Goal: Information Seeking & Learning: Learn about a topic

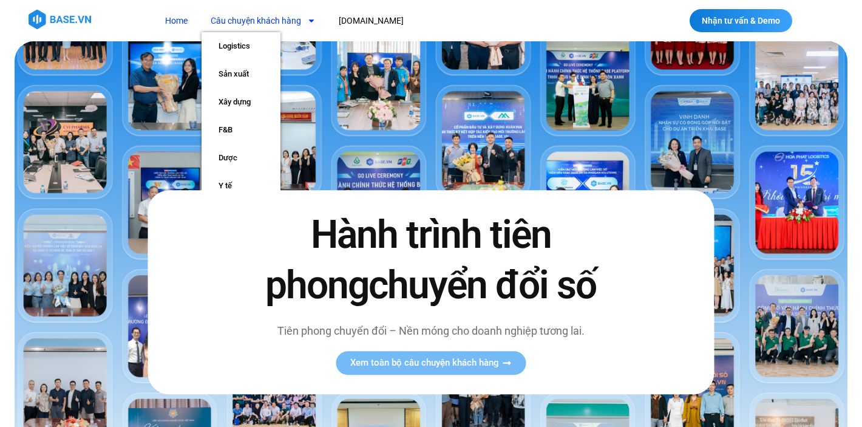
click at [277, 22] on link "Câu chuyện khách hàng" at bounding box center [262, 21] width 123 height 22
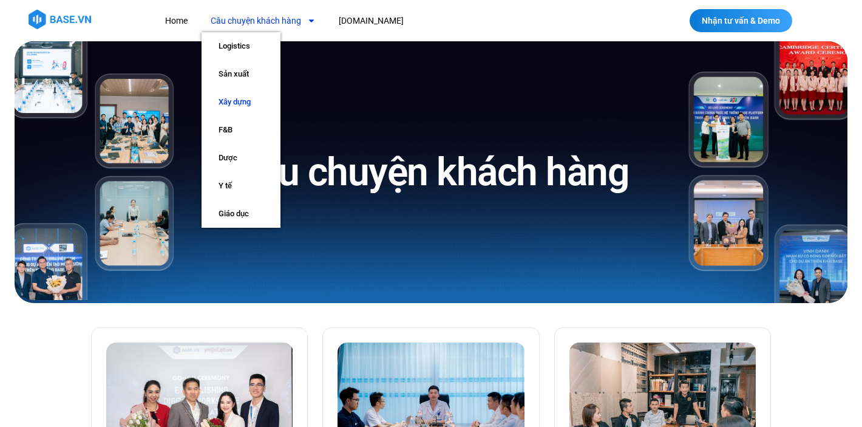
click at [249, 100] on link "Xây dựng" at bounding box center [240, 102] width 79 height 28
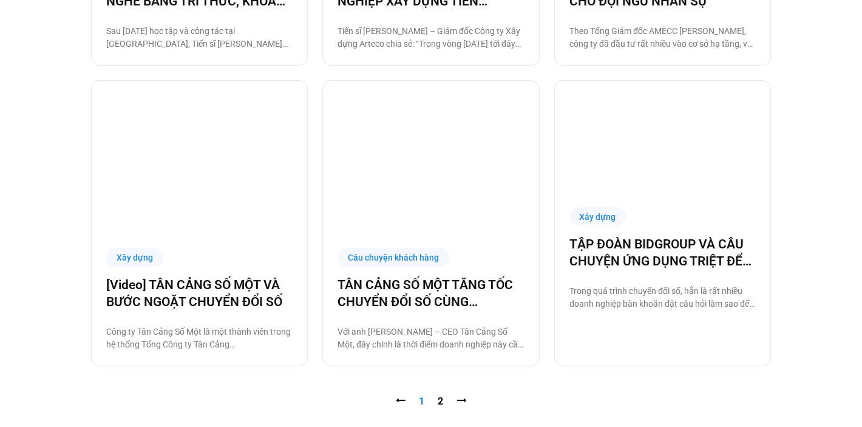
scroll to position [1182, 0]
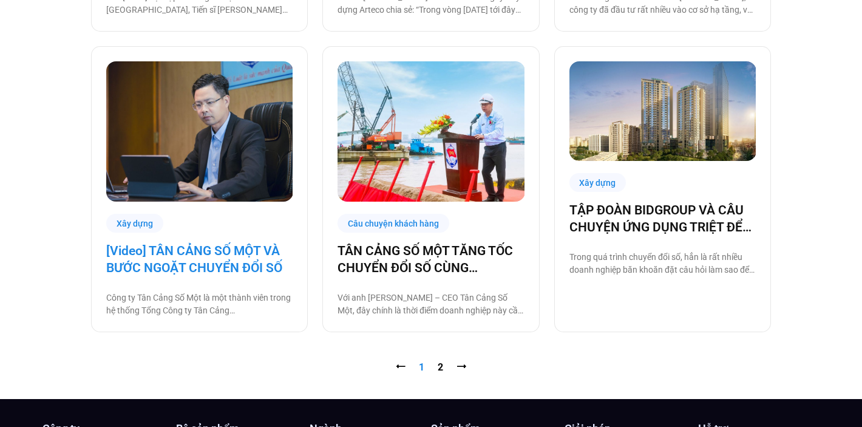
click at [214, 252] on link "[Video] TÂN CẢNG SỐ MỘT VÀ BƯỚC NGOẶT CHUYỂN ĐỔI SỐ" at bounding box center [199, 259] width 186 height 34
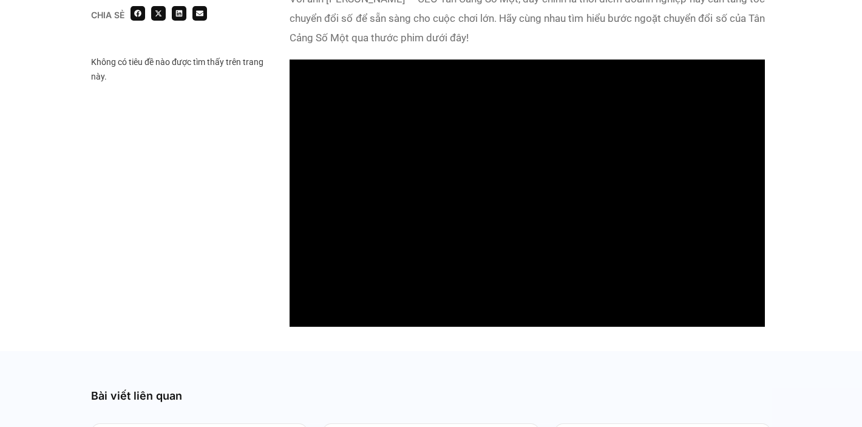
scroll to position [1153, 0]
